Goal: Task Accomplishment & Management: Complete application form

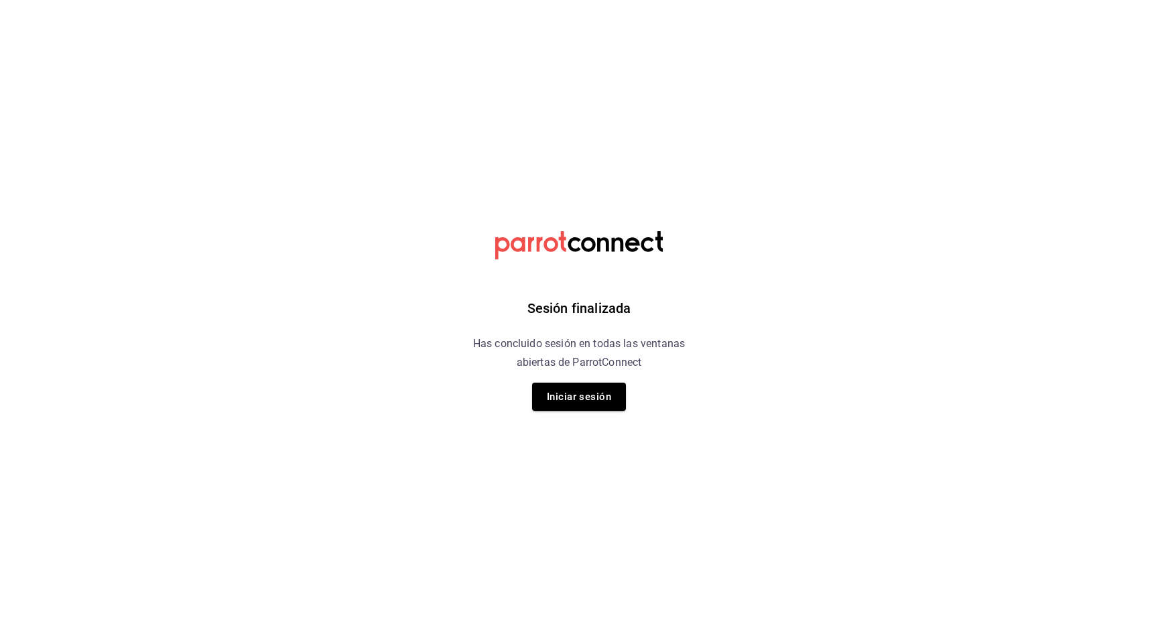
click at [564, 376] on div "Sesión finalizada Has concluido sesión en todas las ventanas abiertas de Parrot…" at bounding box center [579, 321] width 339 height 642
click at [580, 389] on button "Iniciar sesión" at bounding box center [579, 397] width 94 height 28
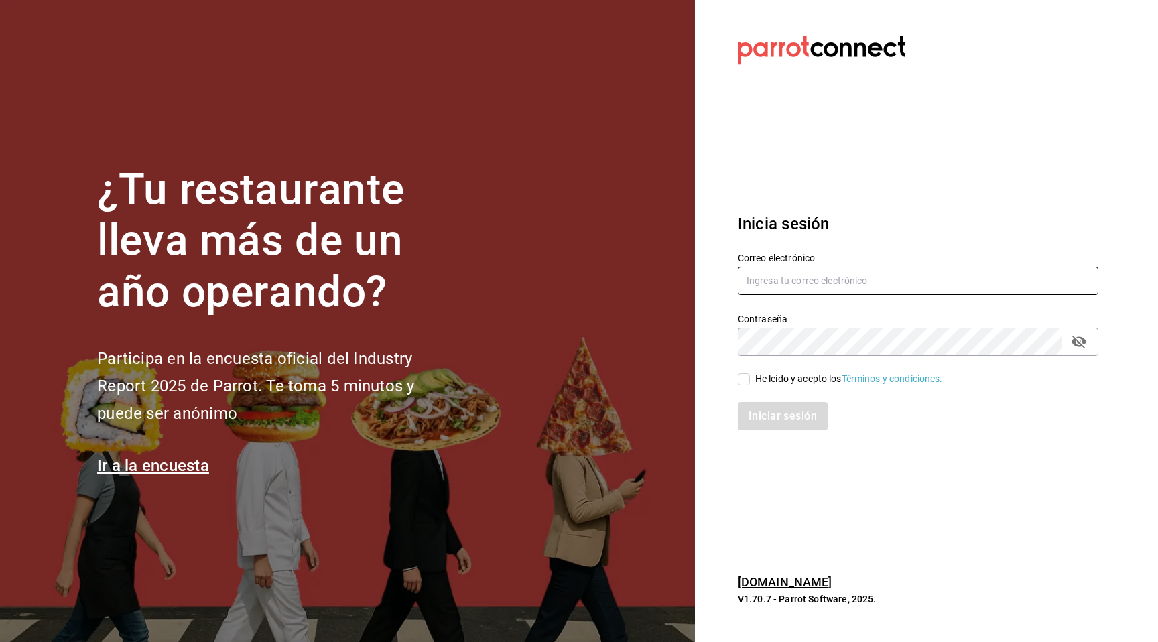
click at [853, 279] on input "text" at bounding box center [918, 281] width 361 height 28
click at [0, 642] on com-1password-button at bounding box center [0, 642] width 0 height 0
type input "[EMAIL_ADDRESS][DOMAIN_NAME]"
click at [744, 380] on input "He leído y acepto los Términos y condiciones." at bounding box center [744, 379] width 12 height 12
checkbox input "true"
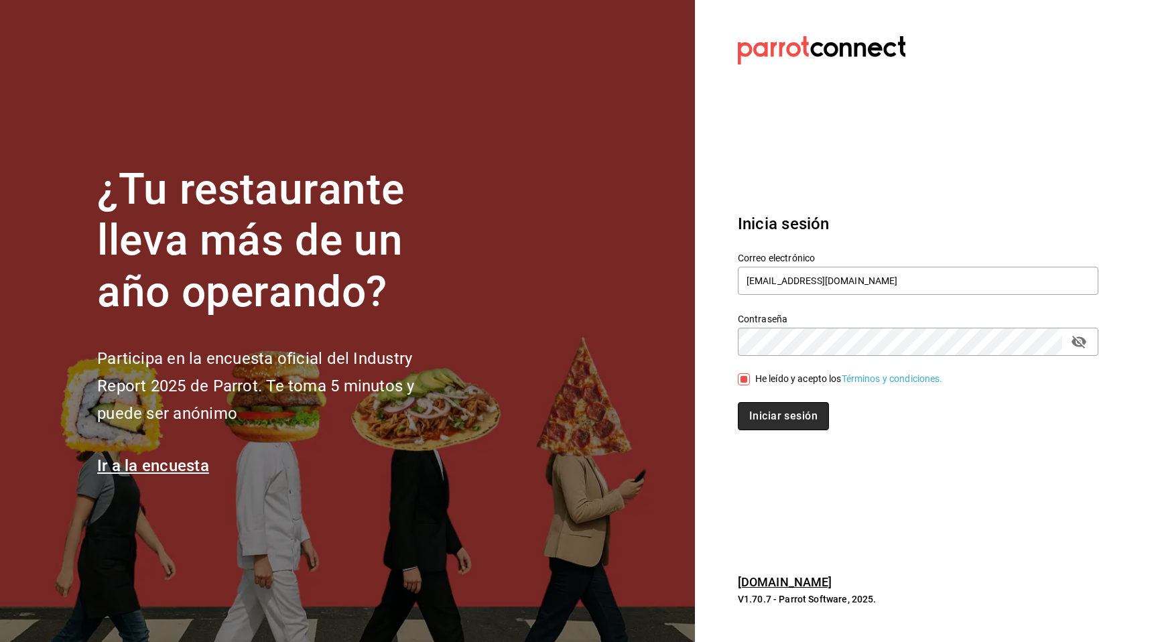
click at [763, 412] on button "Iniciar sesión" at bounding box center [783, 416] width 91 height 28
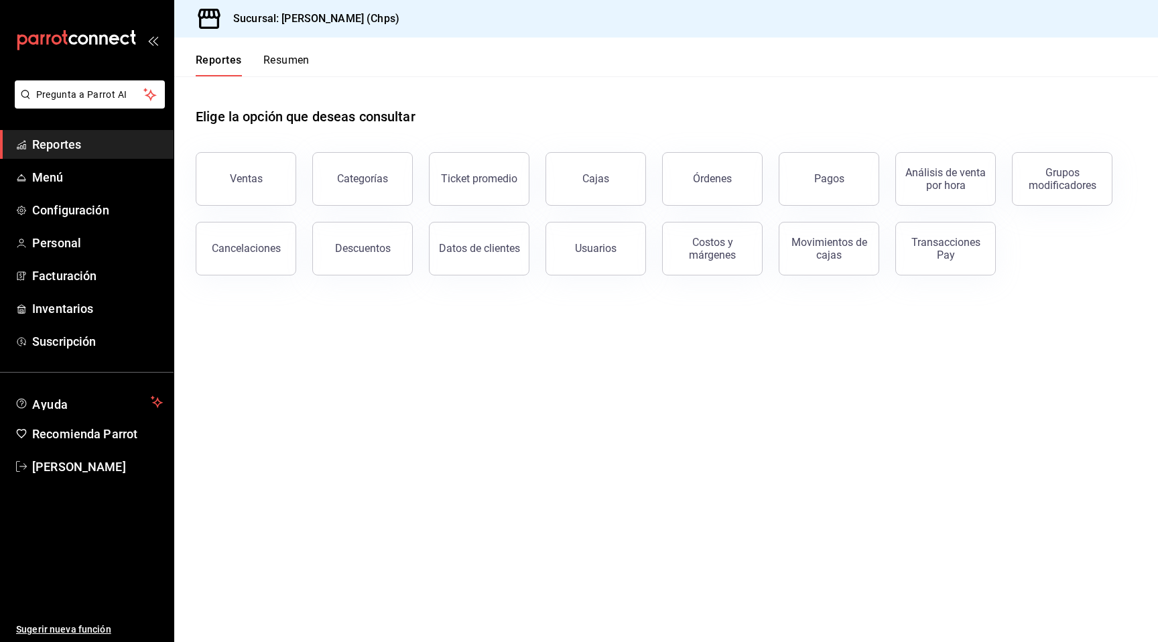
click at [90, 226] on ul "Reportes Menú Configuración Personal Facturación Inventarios Suscripción" at bounding box center [87, 243] width 174 height 226
click at [88, 235] on span "Personal" at bounding box center [97, 243] width 131 height 18
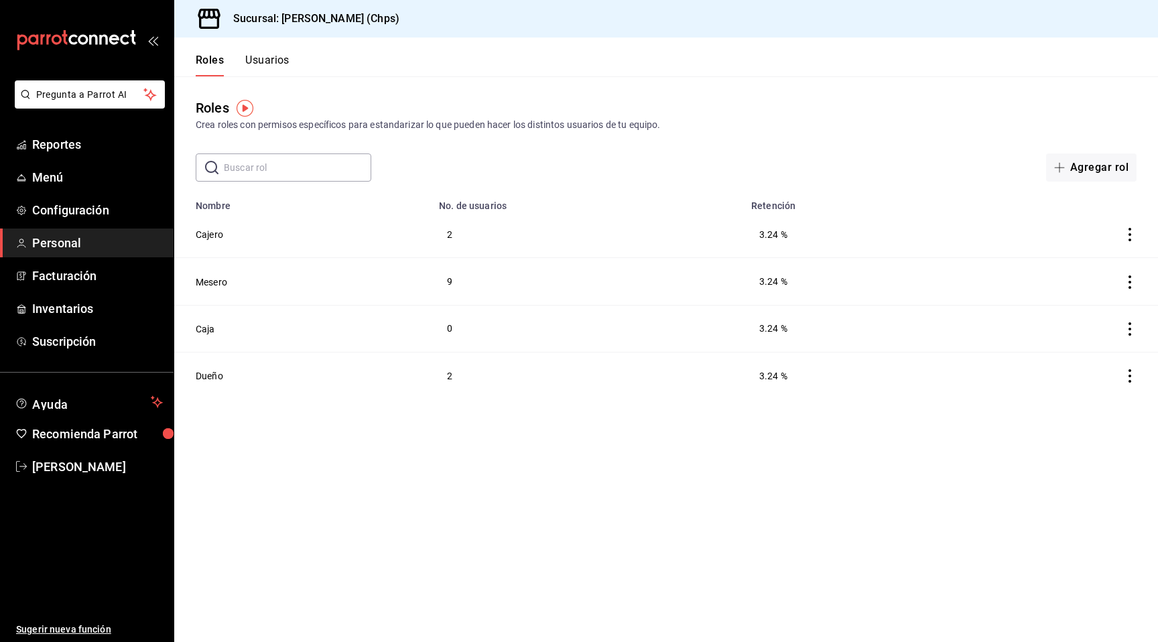
click at [281, 50] on div "Roles Usuarios" at bounding box center [231, 57] width 115 height 39
click at [278, 65] on button "Usuarios" at bounding box center [267, 65] width 44 height 23
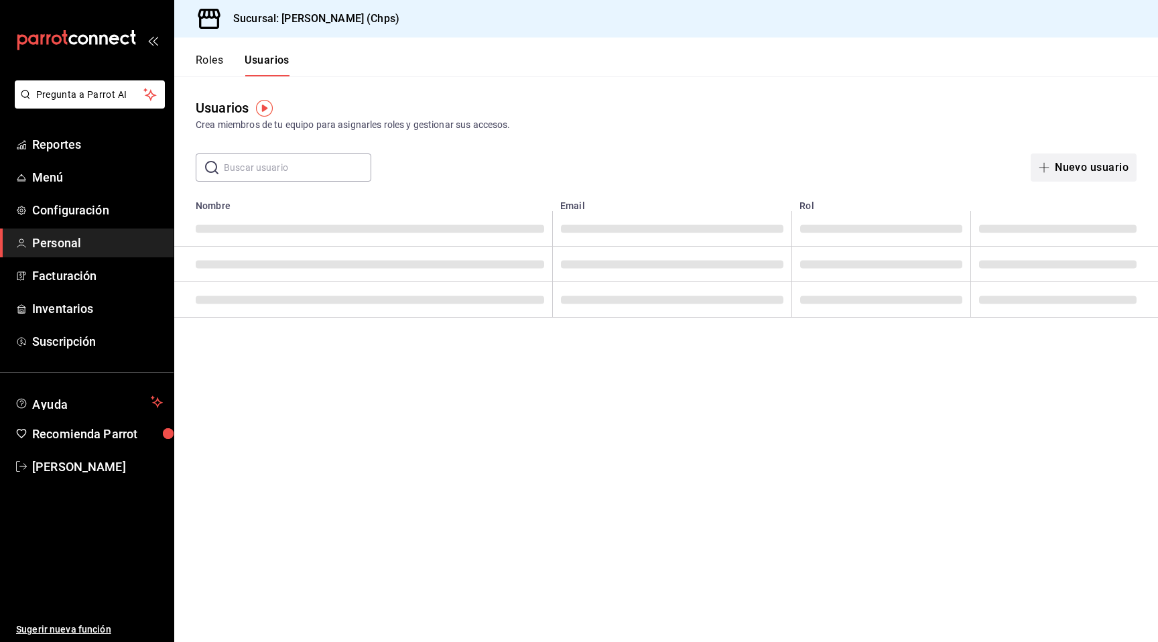
click at [1102, 170] on button "Nuevo usuario" at bounding box center [1084, 168] width 106 height 28
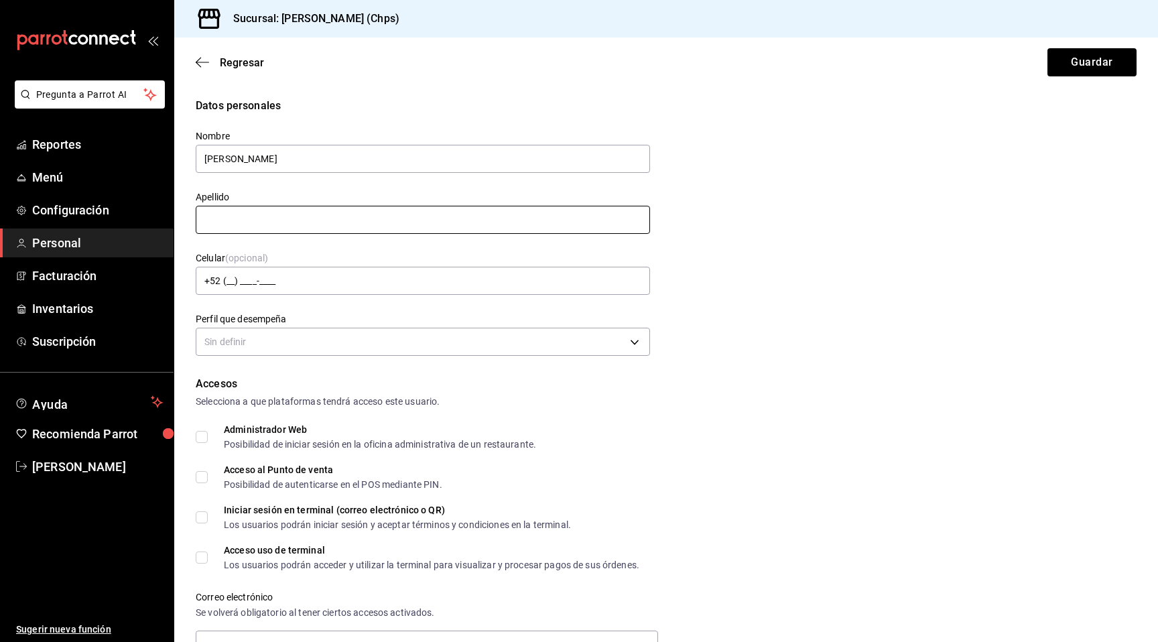
type input "[PERSON_NAME]"
click at [414, 221] on input "text" at bounding box center [423, 220] width 454 height 28
click at [450, 284] on input "+52 (__) ____-____" at bounding box center [423, 281] width 454 height 28
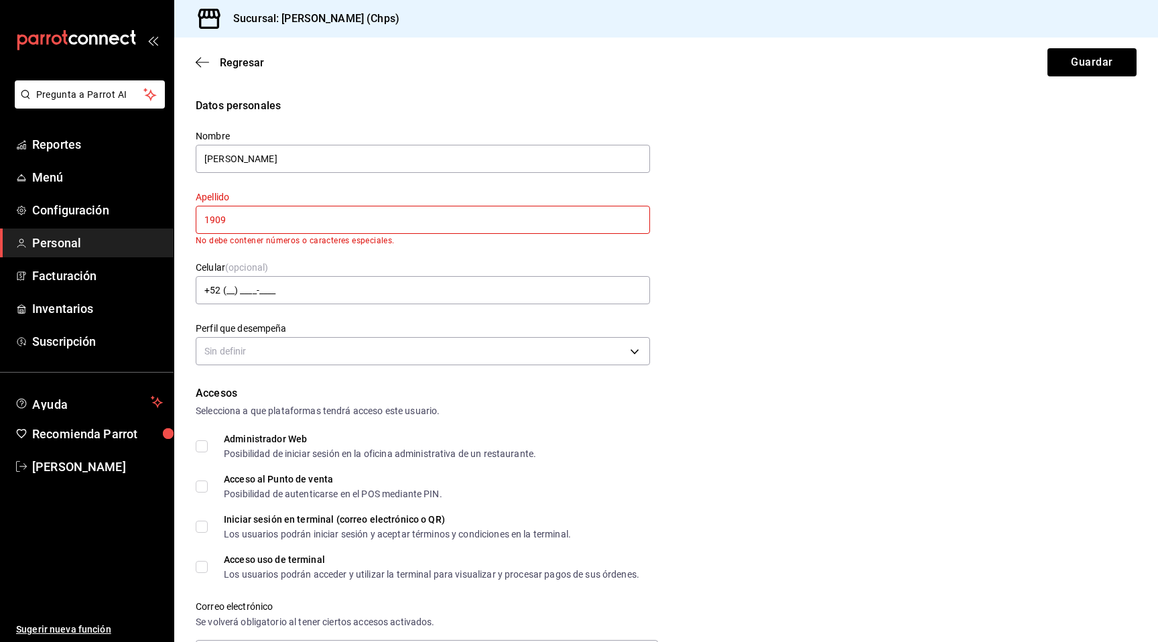
click at [398, 225] on input "1909" at bounding box center [423, 220] width 454 height 28
type input "1"
click at [404, 163] on input "[PERSON_NAME]" at bounding box center [423, 159] width 454 height 28
type input "[PERSON_NAME]"
click at [352, 221] on input "text" at bounding box center [423, 220] width 454 height 28
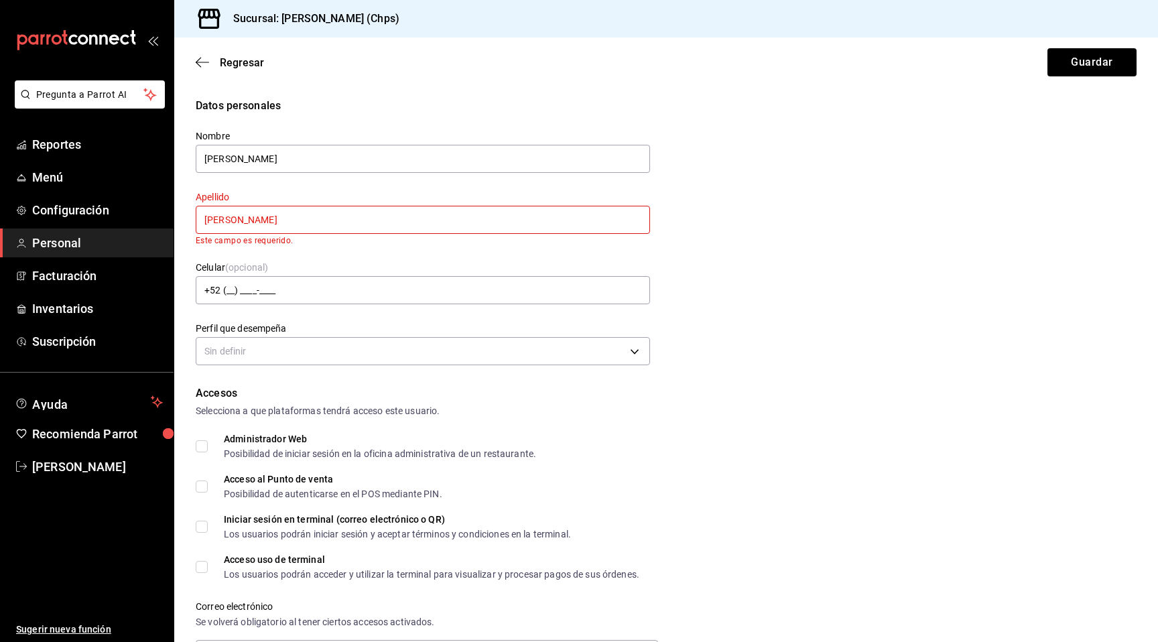
type input "[PERSON_NAME]"
click at [455, 262] on div "Celular (opcional) +52 (__) ____-____" at bounding box center [423, 283] width 454 height 45
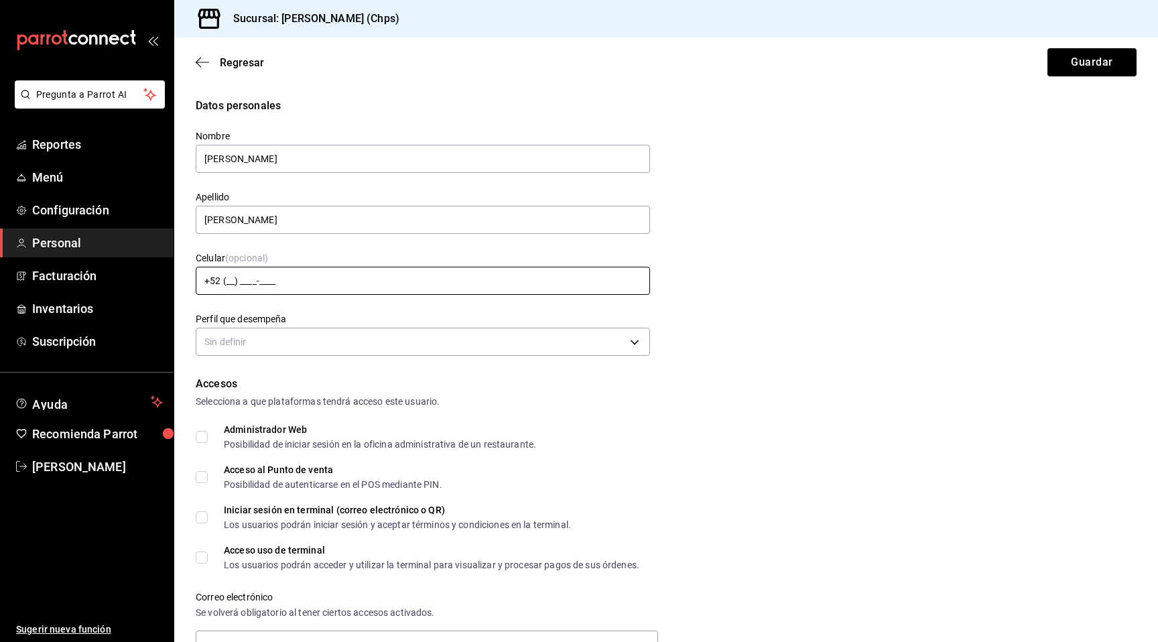
click at [418, 288] on input "+52 (__) ____-____" at bounding box center [423, 281] width 454 height 28
type input "[PHONE_NUMBER]"
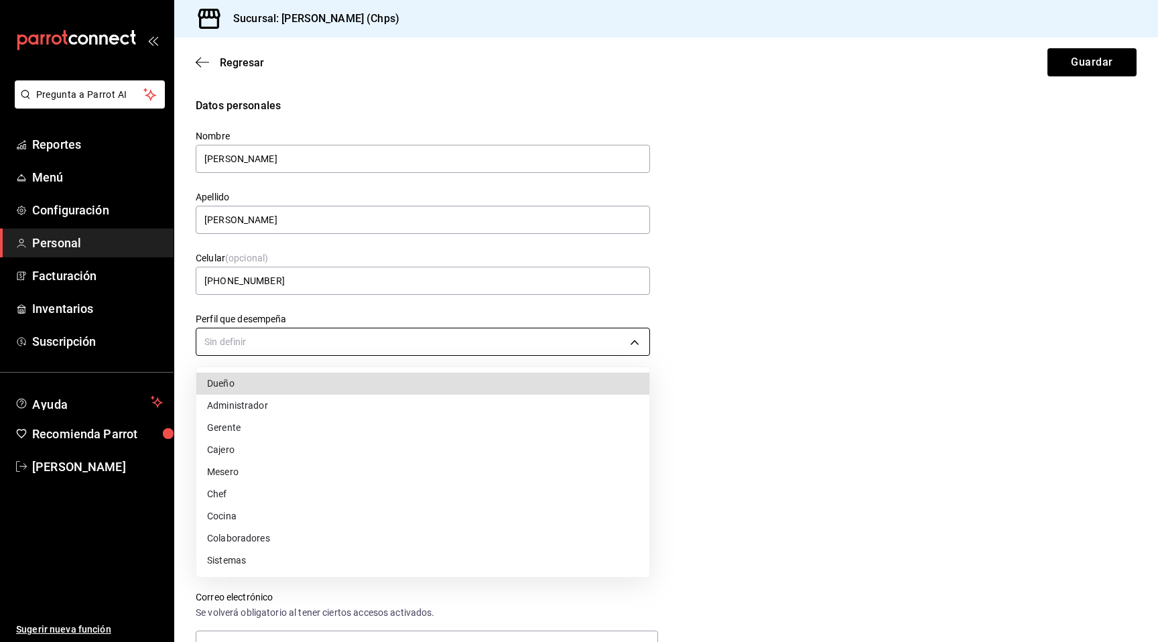
click at [342, 346] on body "Pregunta a Parrot AI Reportes Menú Configuración Personal Facturación Inventari…" at bounding box center [579, 321] width 1158 height 642
click at [235, 465] on li "Mesero" at bounding box center [422, 472] width 453 height 22
type input "WAITER"
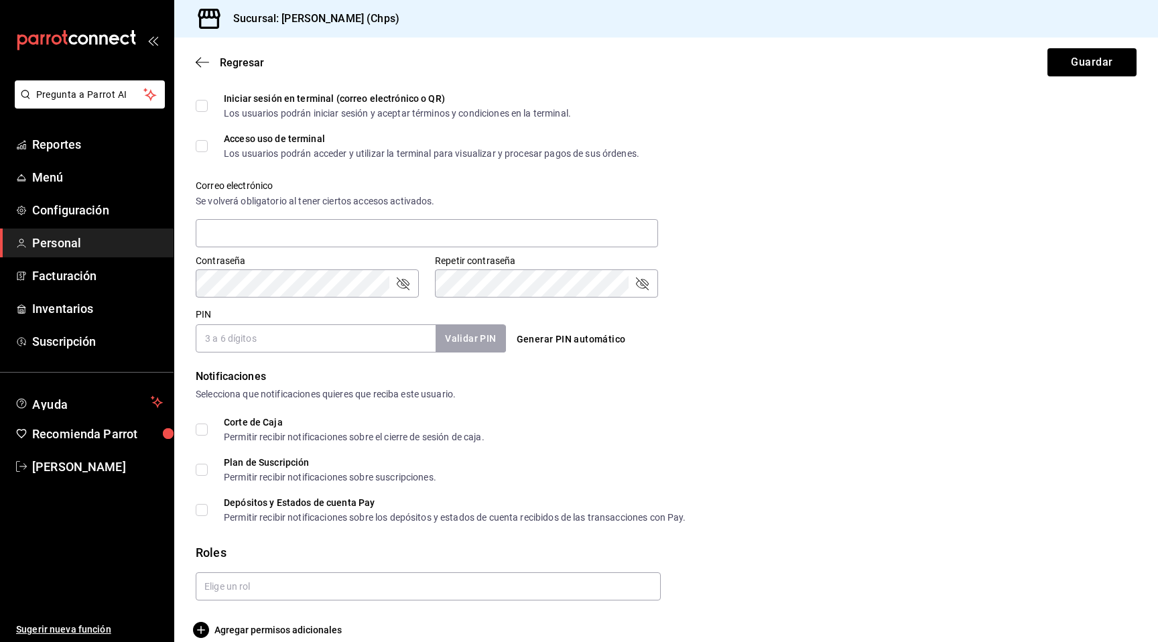
scroll to position [429, 0]
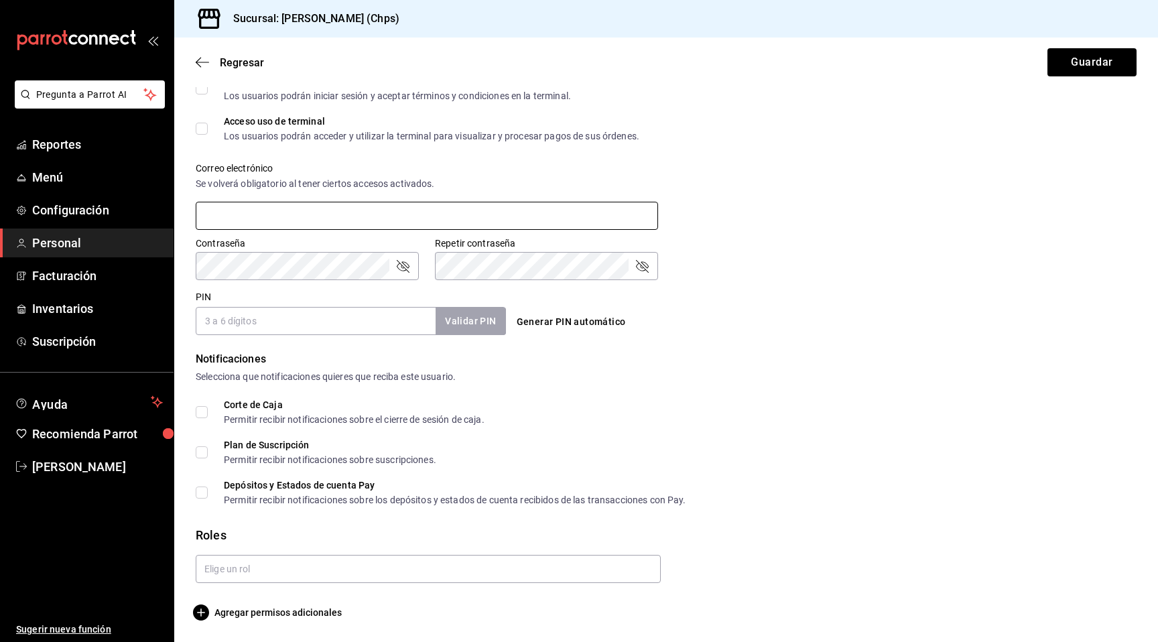
click at [377, 218] on input "text" at bounding box center [427, 216] width 463 height 28
type input "[EMAIL_ADDRESS][DOMAIN_NAME]"
click at [313, 332] on input "PIN" at bounding box center [316, 321] width 240 height 28
type input "1909"
click at [466, 324] on button "Validar PIN" at bounding box center [469, 321] width 71 height 29
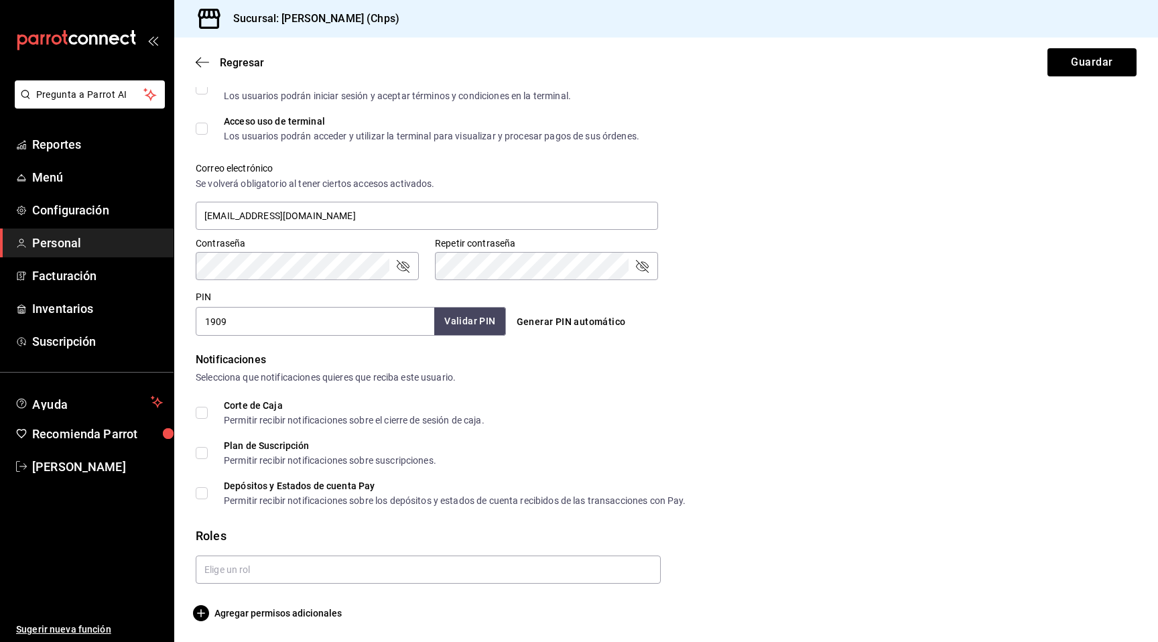
click at [474, 327] on button "Validar PIN" at bounding box center [469, 321] width 71 height 29
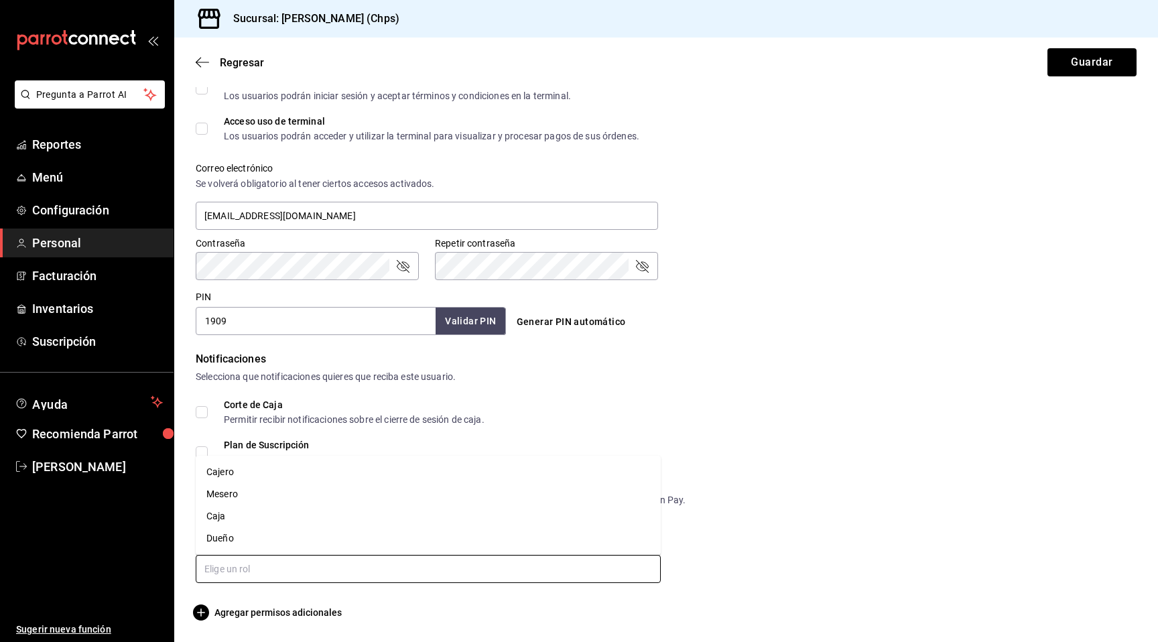
click at [274, 564] on input "text" at bounding box center [428, 569] width 465 height 28
click at [262, 498] on li "Mesero" at bounding box center [428, 494] width 465 height 22
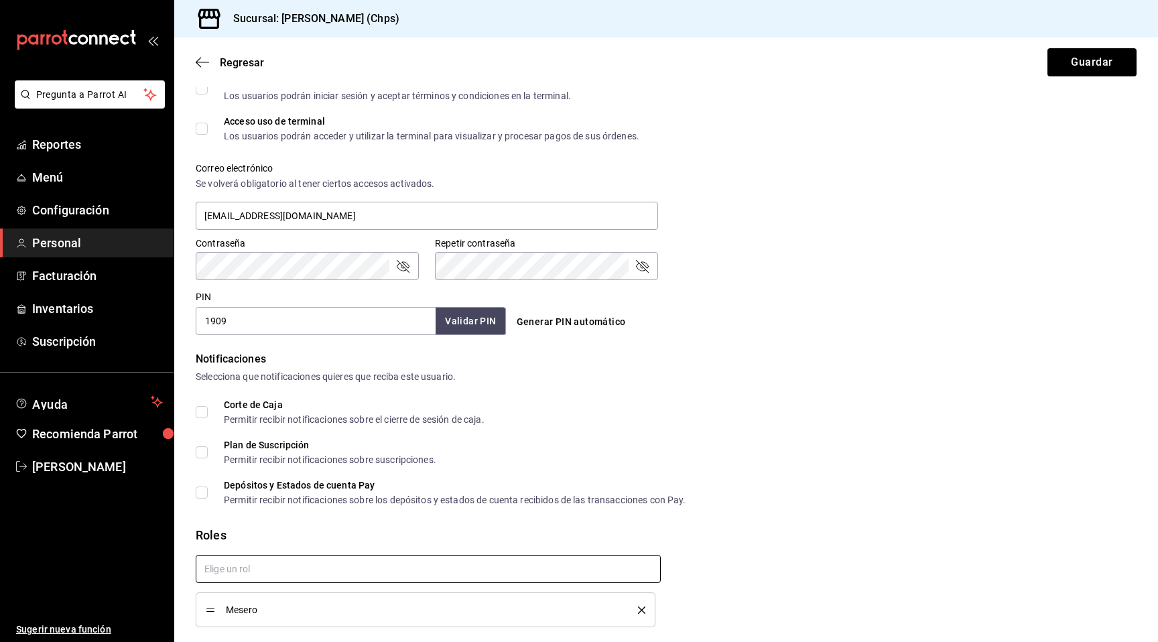
checkbox input "true"
click at [1082, 66] on button "Guardar" at bounding box center [1092, 62] width 89 height 28
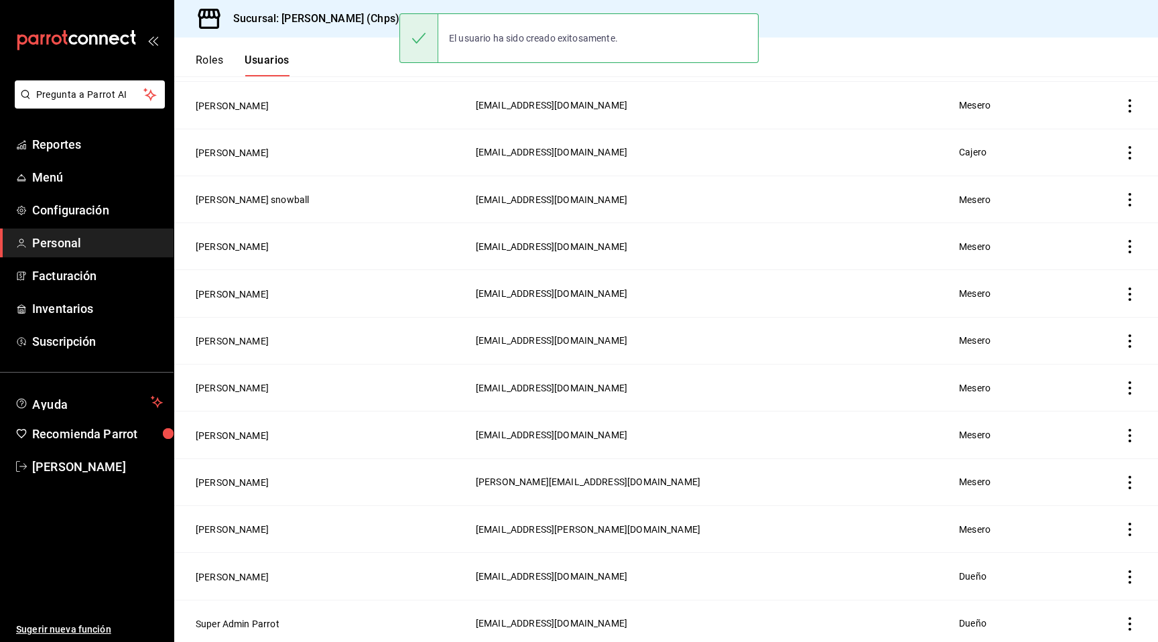
scroll to position [223, 0]
